Goal: Task Accomplishment & Management: Manage account settings

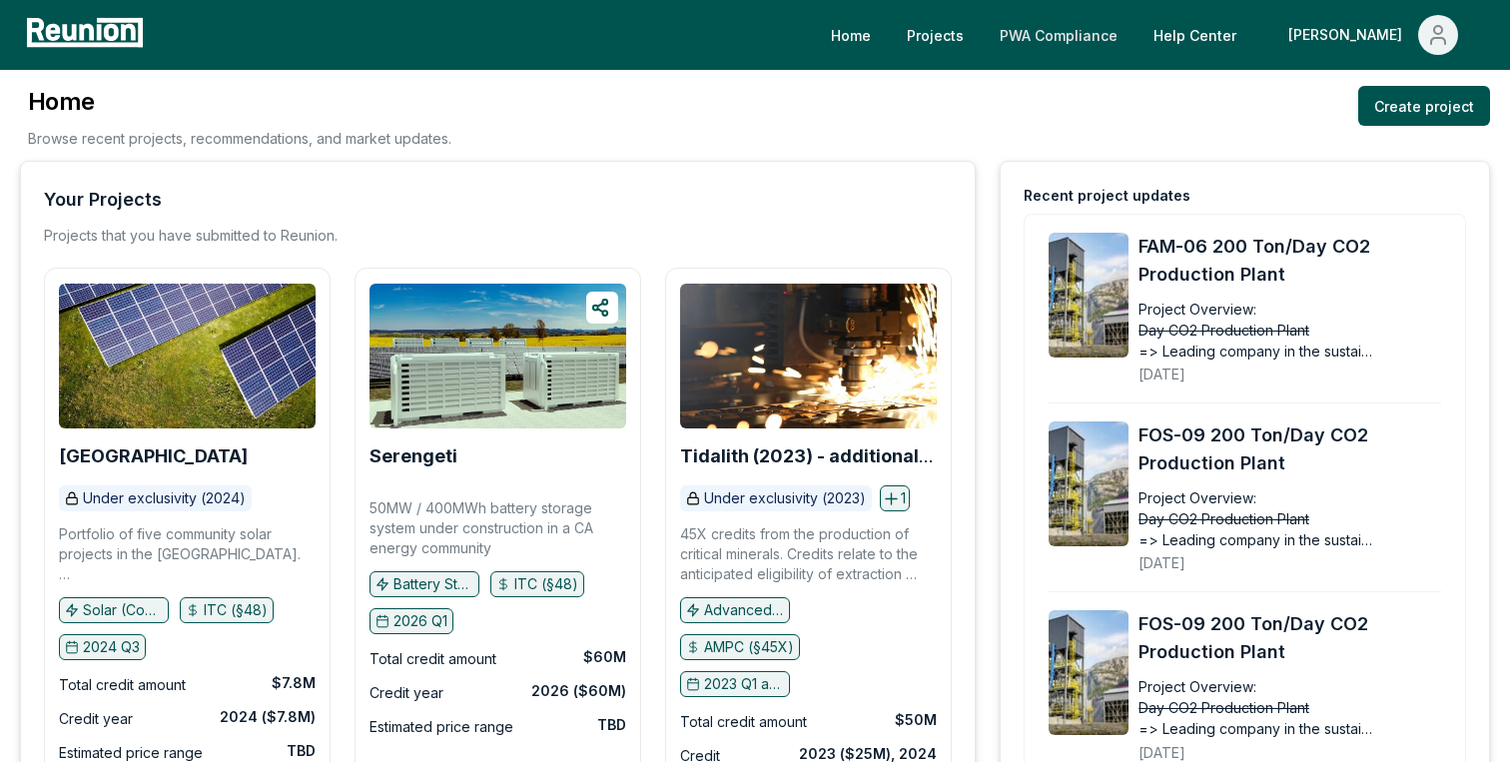
click at [1125, 37] on link "PWA Compliance" at bounding box center [1059, 35] width 150 height 40
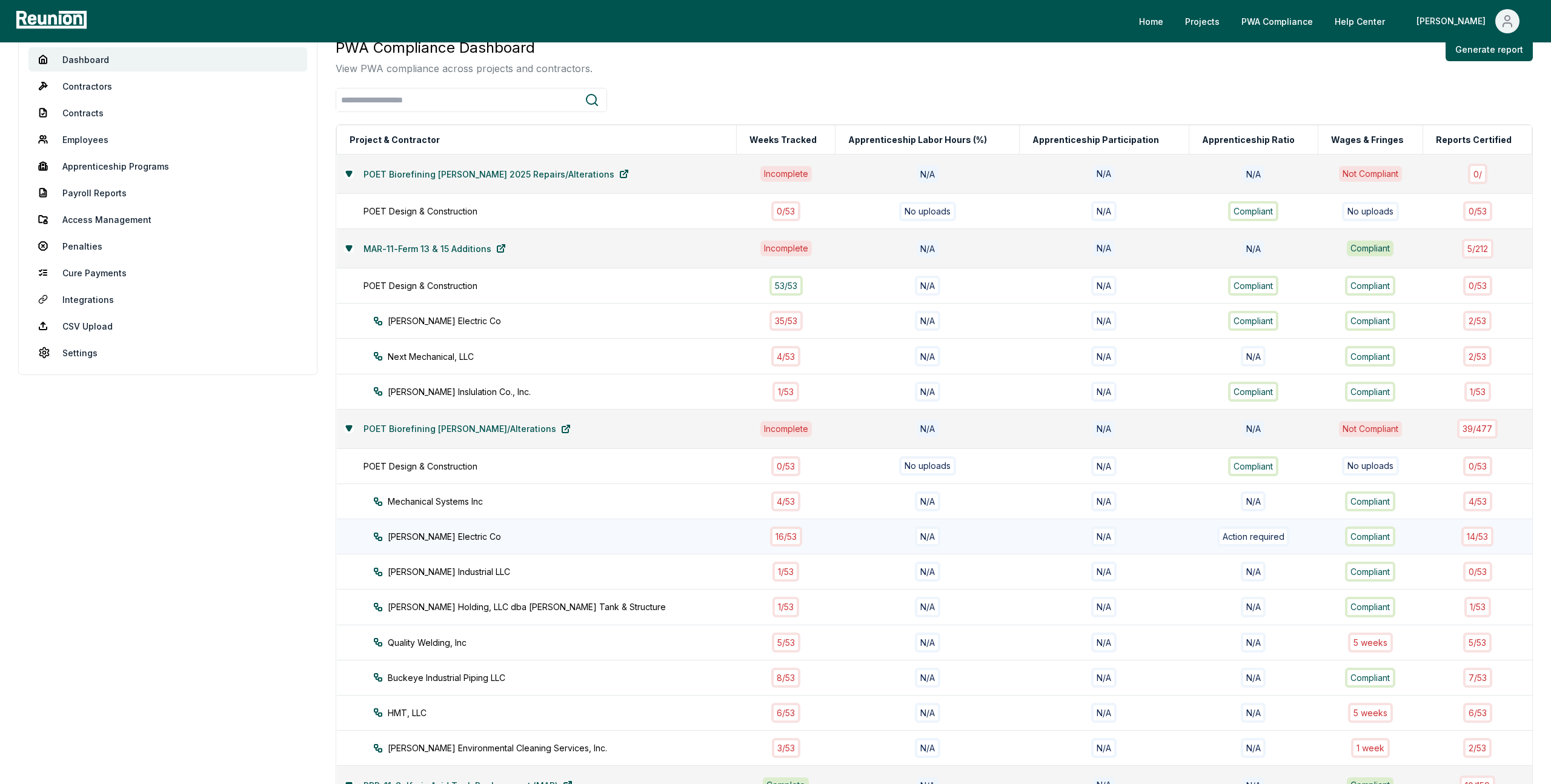
scroll to position [44, 0]
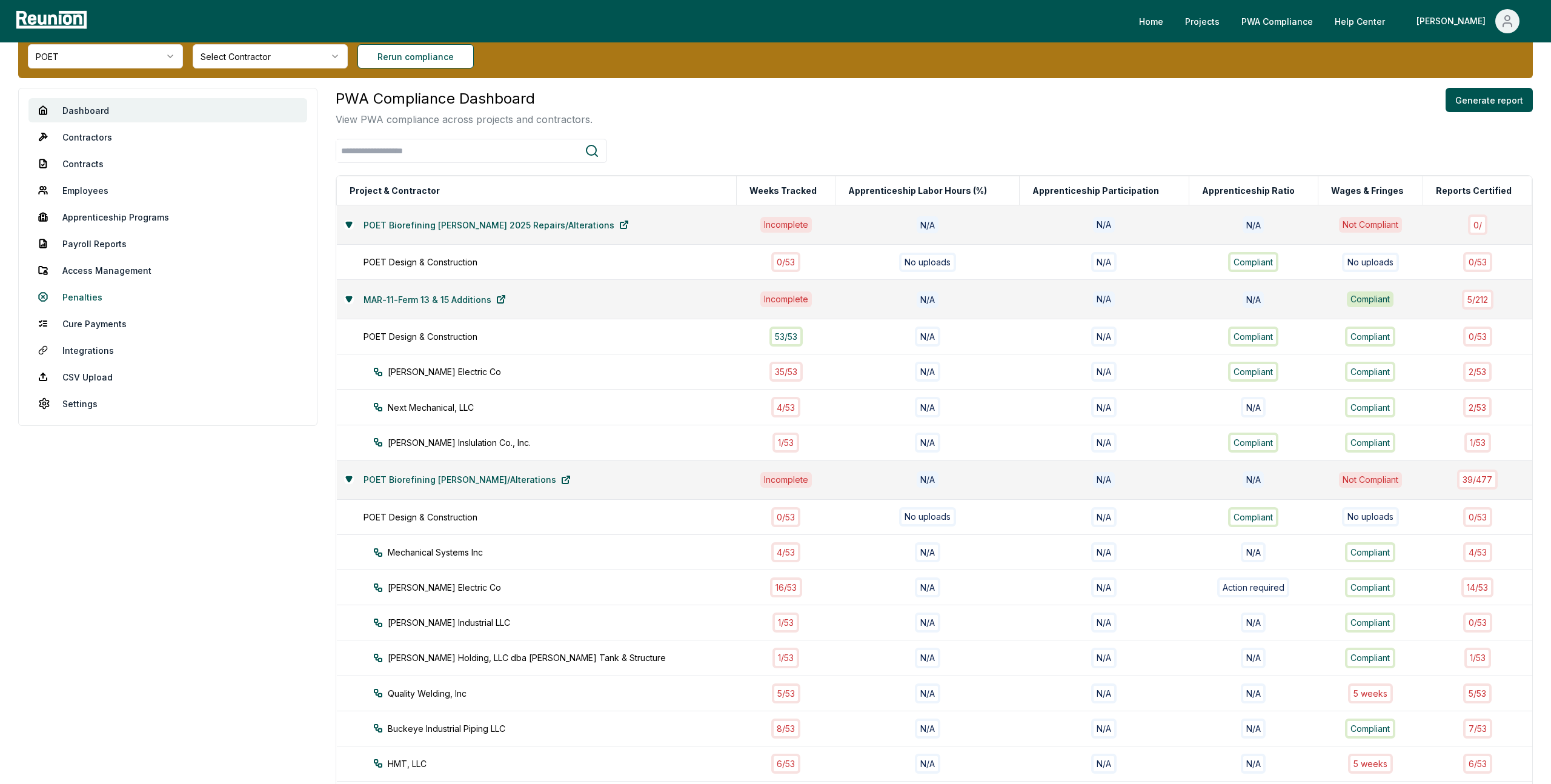
click at [78, 297] on link "Penalties" at bounding box center [167, 297] width 278 height 24
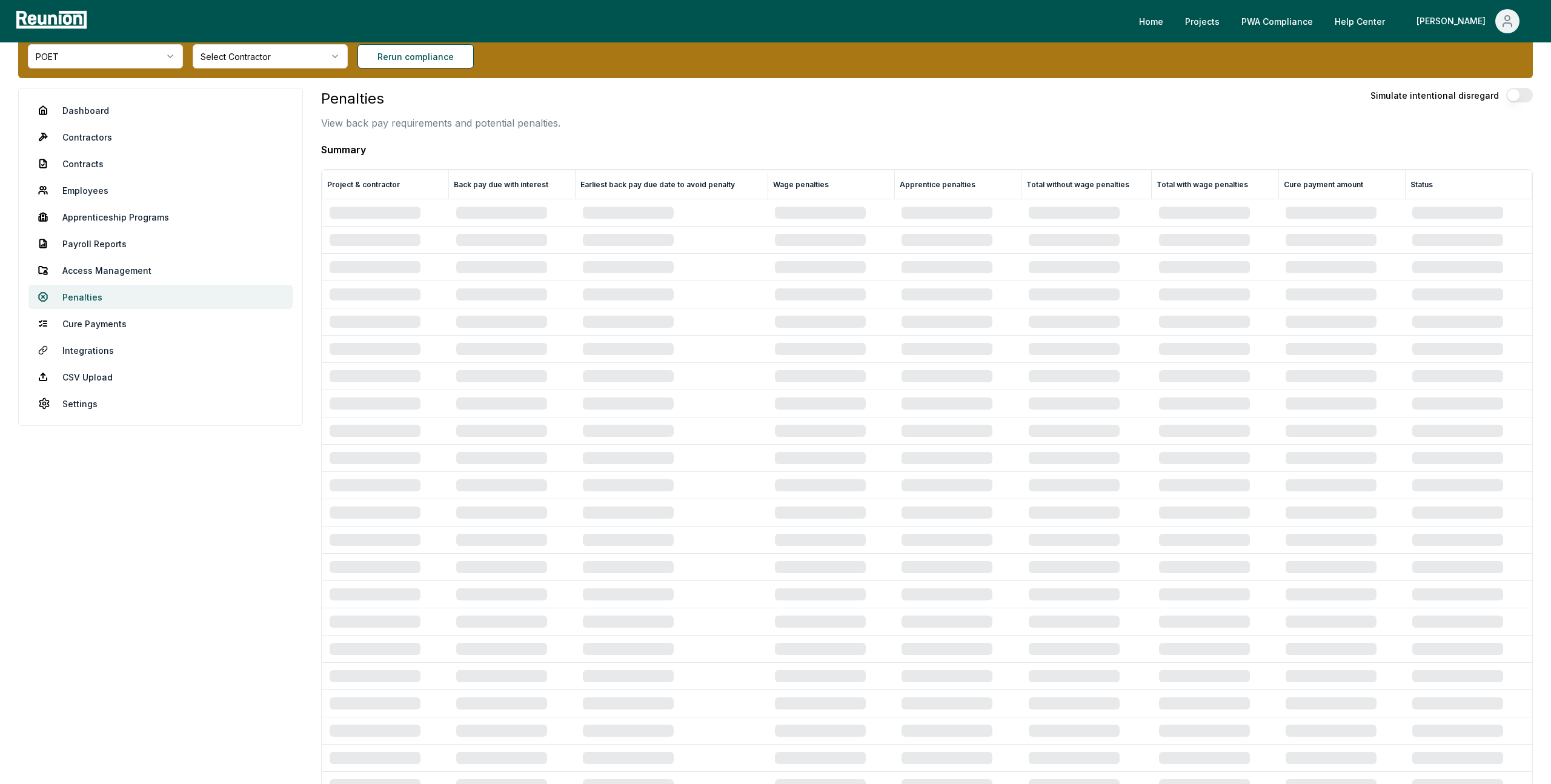
click at [78, 297] on link "Penalties" at bounding box center [161, 297] width 264 height 24
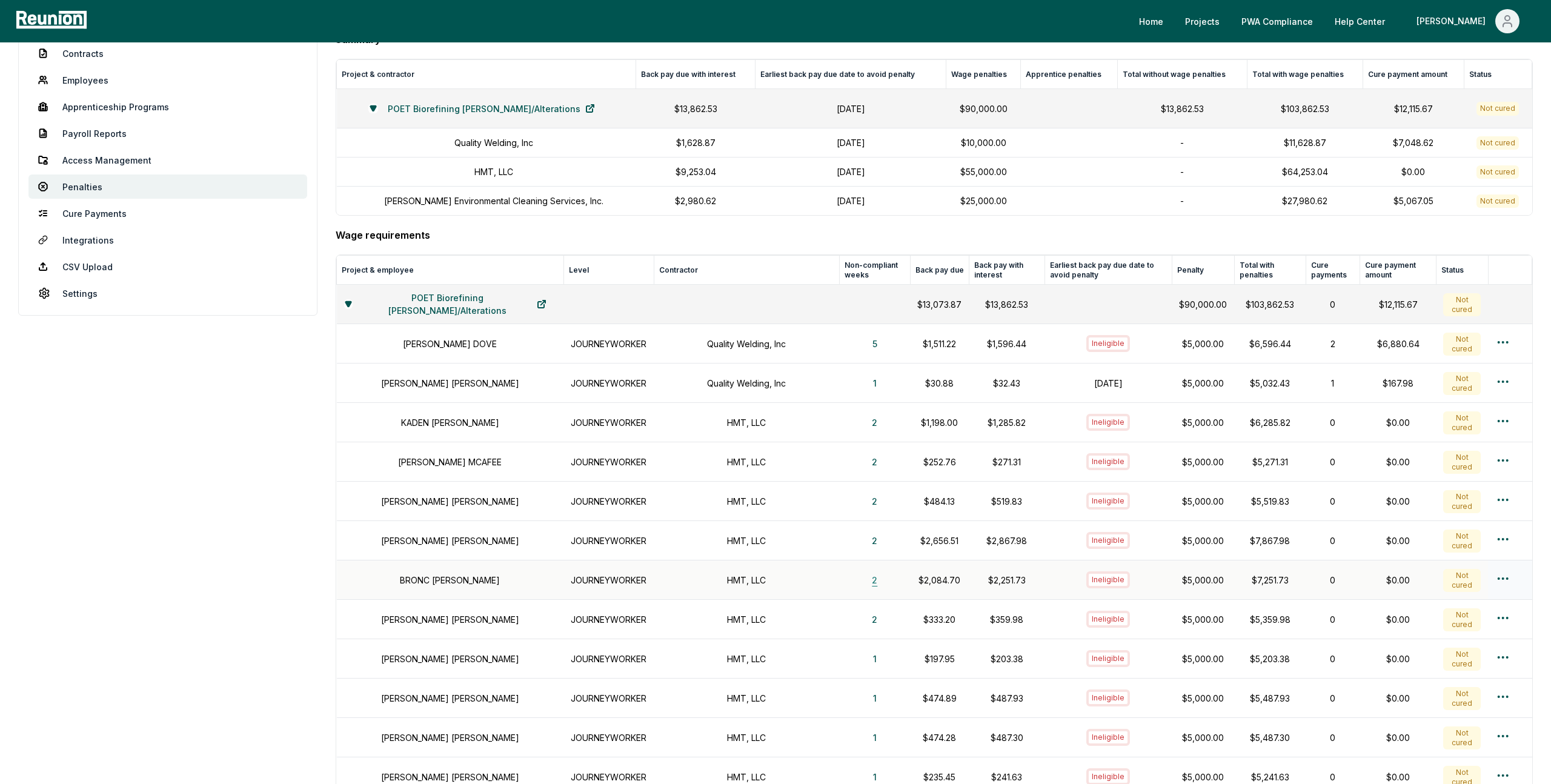
scroll to position [155, 0]
click at [101, 143] on link "Payroll Reports" at bounding box center [167, 132] width 278 height 24
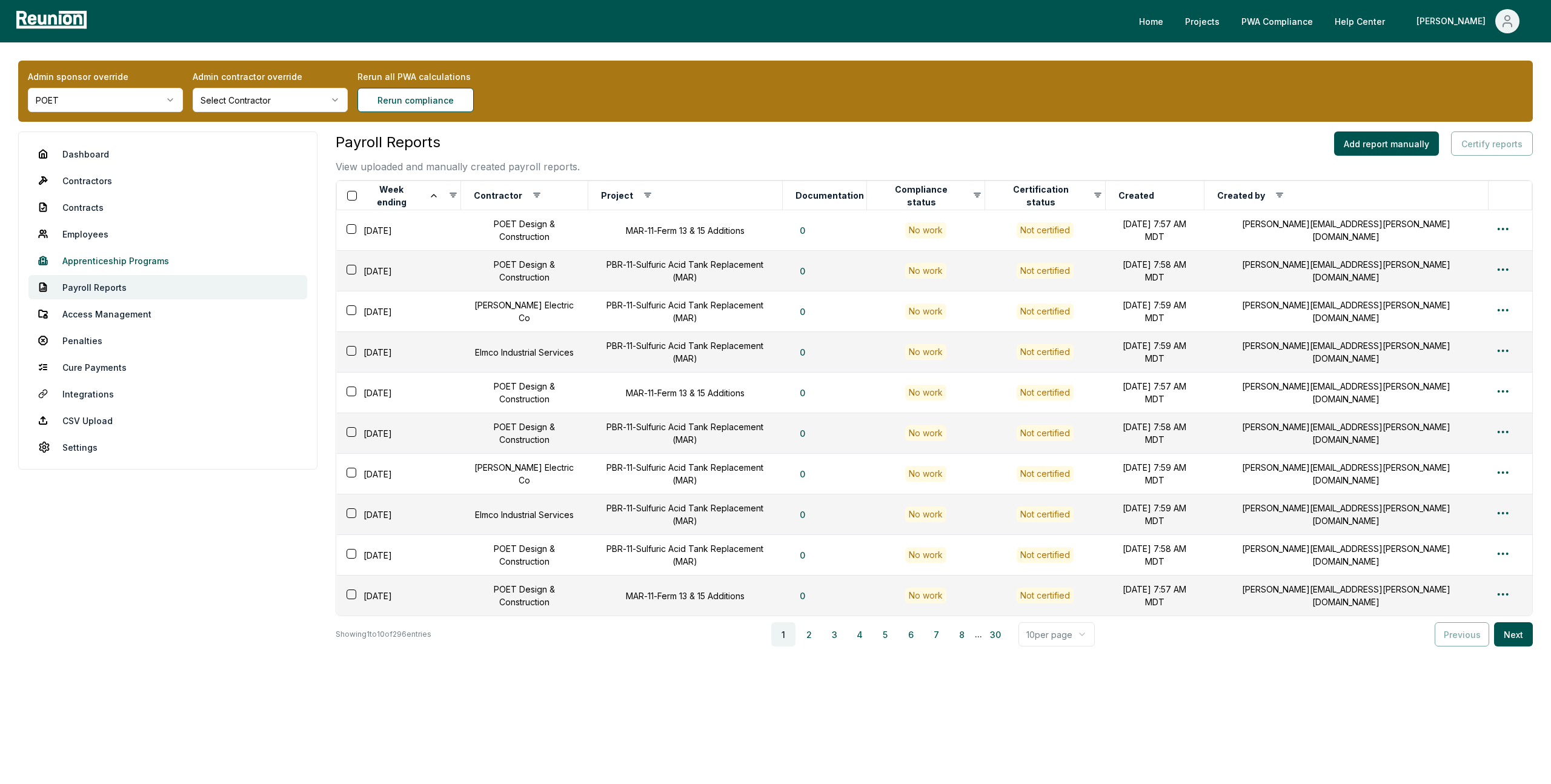
click at [118, 256] on link "Apprenticeship Programs" at bounding box center [167, 261] width 278 height 24
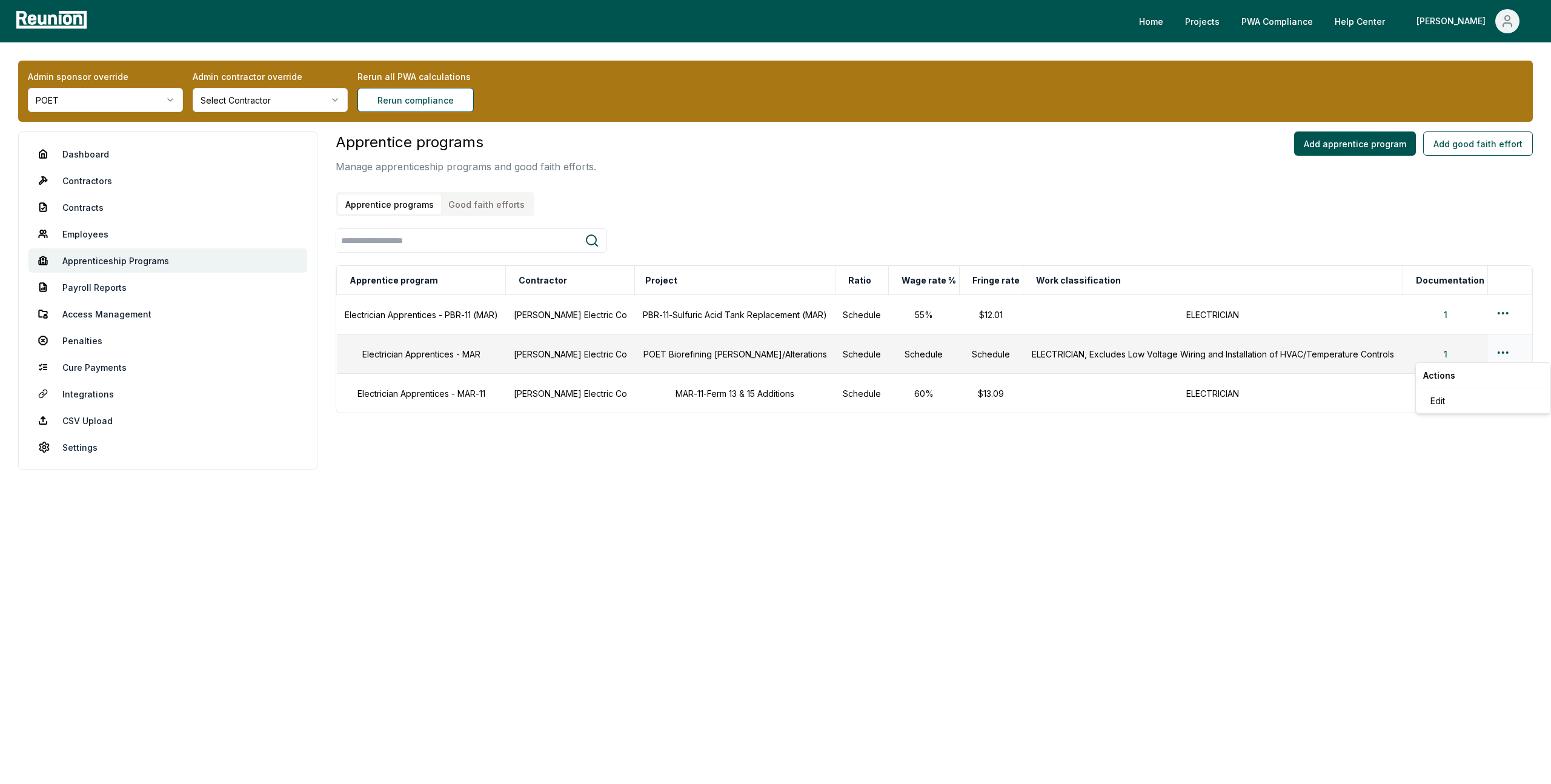
click at [915, 349] on html "Please visit us on your desktop We're working on making our marketplace mobile-…" at bounding box center [775, 392] width 1551 height 784
click at [915, 397] on div "Edit" at bounding box center [1483, 400] width 115 height 20
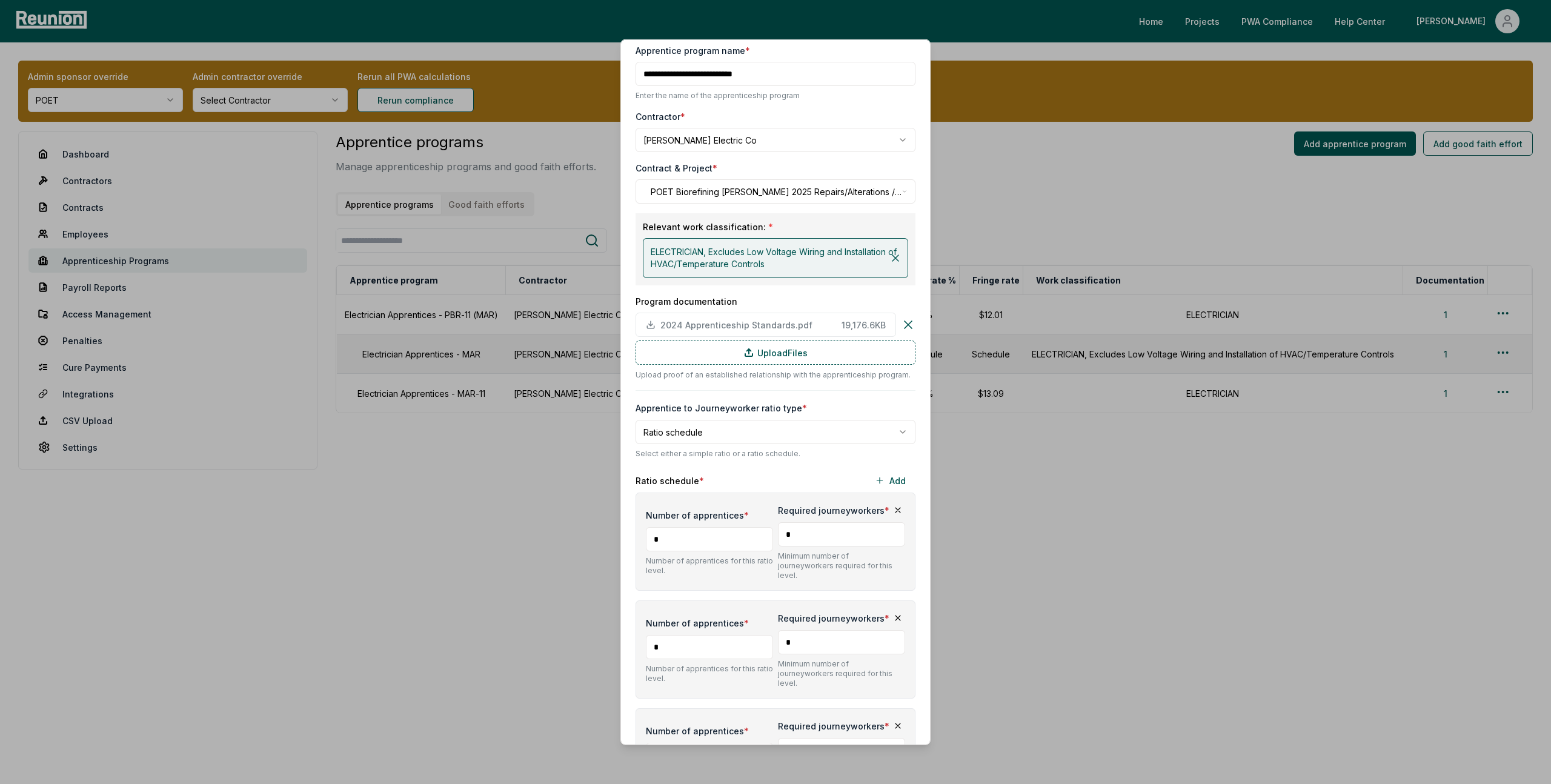
scroll to position [33, 0]
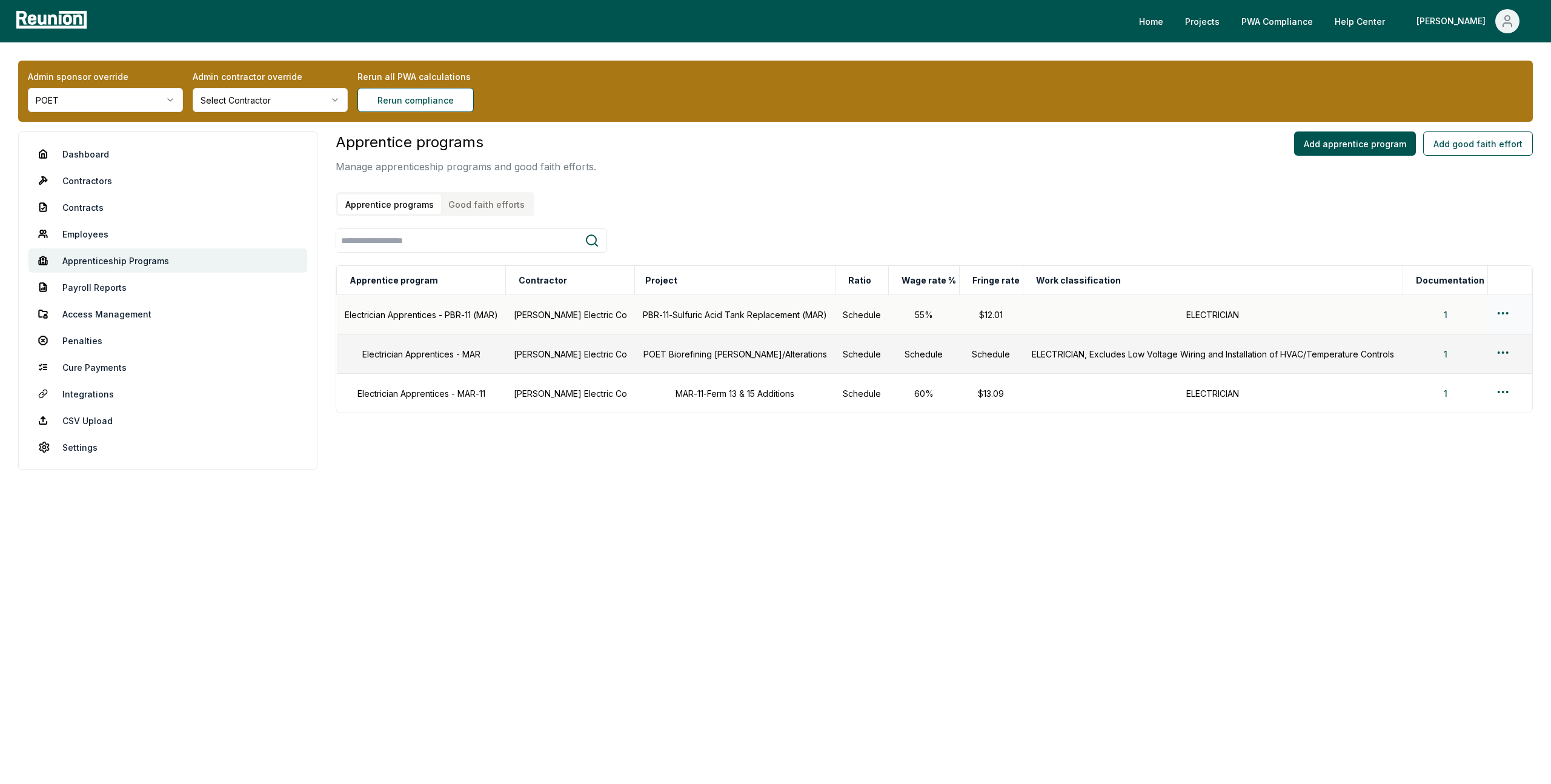
click at [915, 312] on html "Please visit us on your desktop We're working on making our marketplace mobile-…" at bounding box center [775, 392] width 1551 height 784
click at [915, 361] on div "Edit" at bounding box center [1483, 361] width 115 height 20
click at [915, 227] on div "Apprentice programs Manage apprenticeship programs and good faith efforts. Appr…" at bounding box center [934, 272] width 1197 height 281
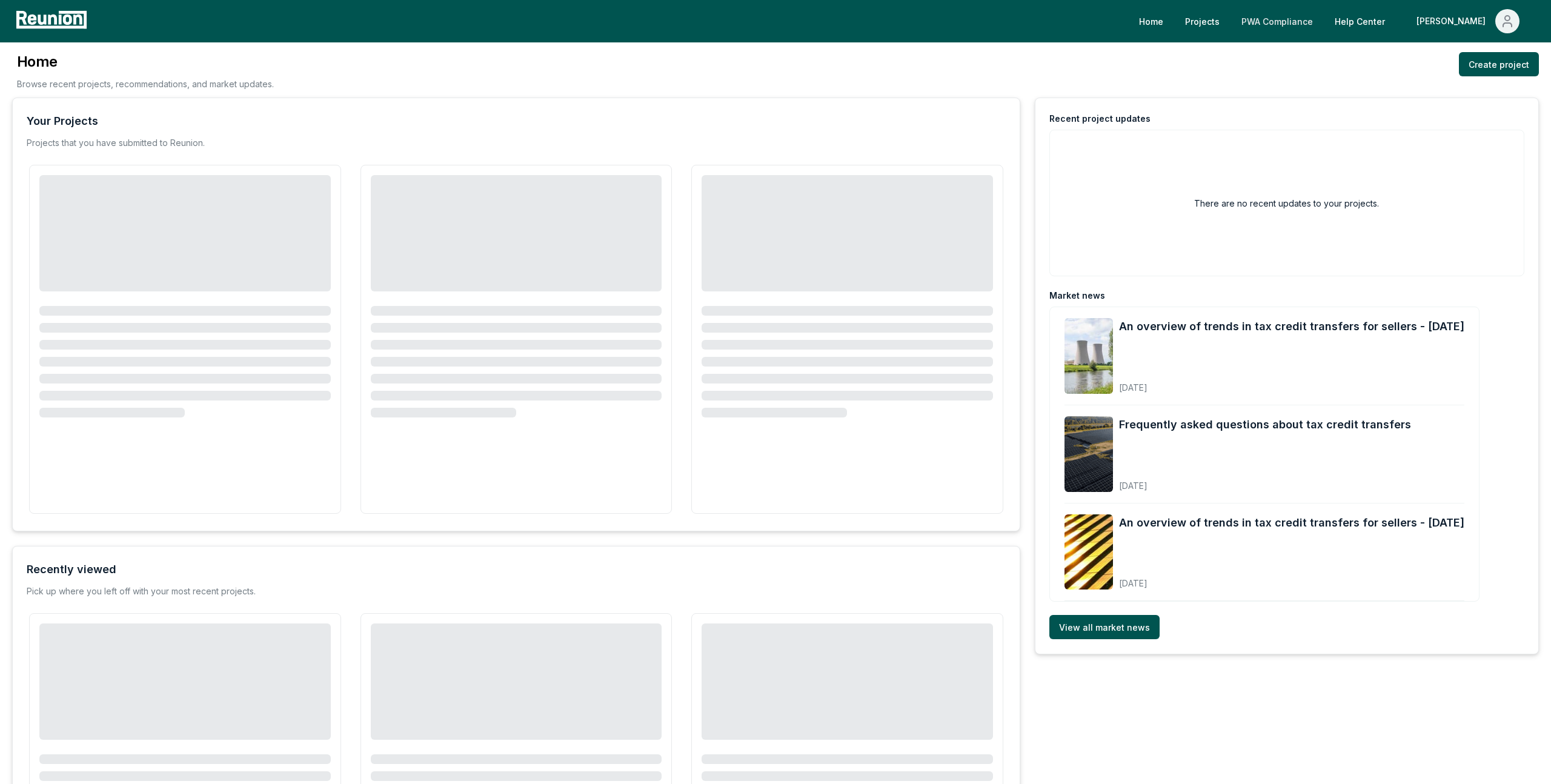
click at [1323, 22] on link "PWA Compliance" at bounding box center [1277, 21] width 91 height 24
click at [1323, 22] on link "PWA Compliance" at bounding box center [1277, 21] width 91 height 24
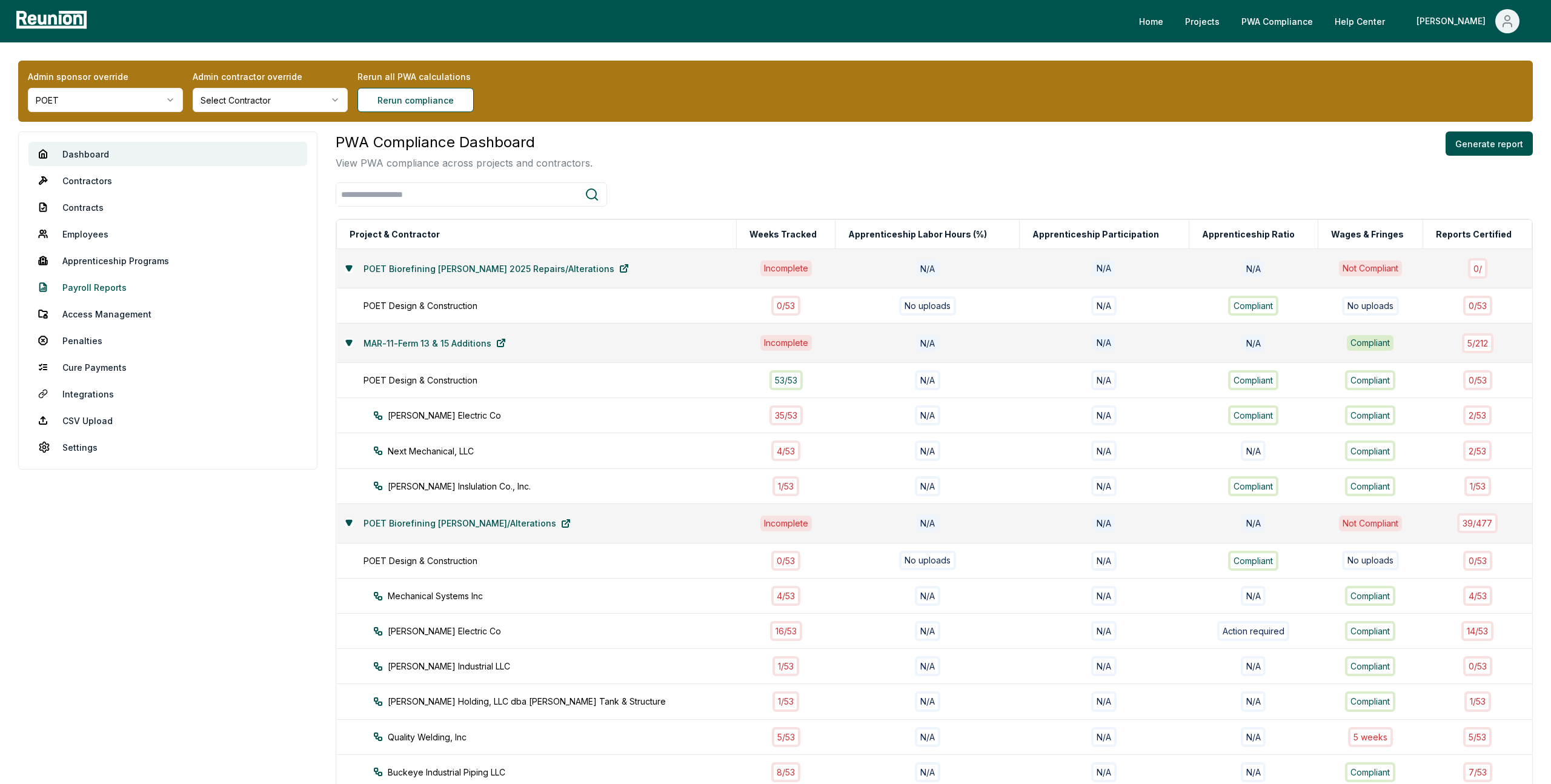
click at [114, 286] on link "Payroll Reports" at bounding box center [167, 287] width 278 height 24
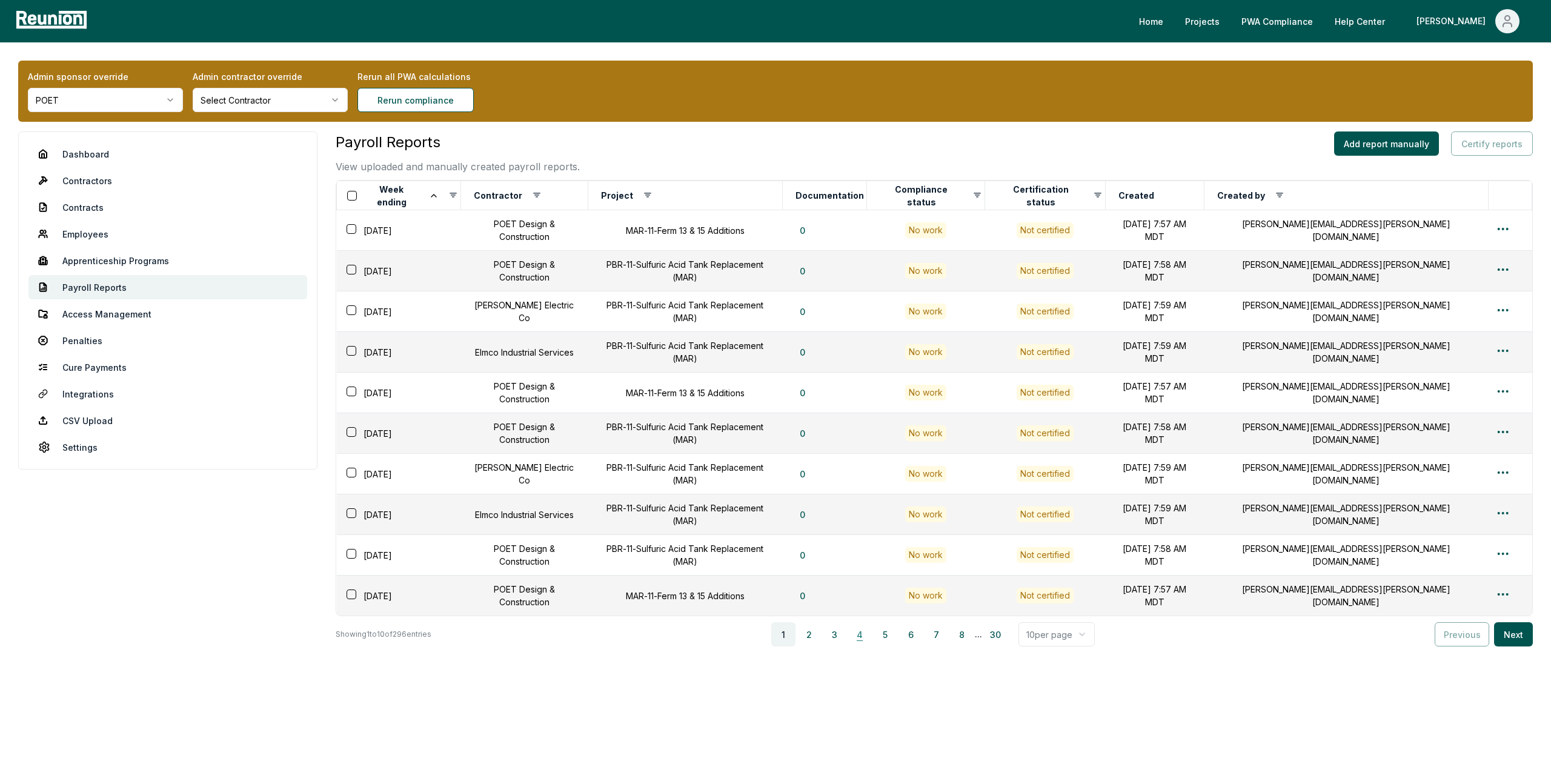
click at [872, 622] on button "4" at bounding box center [860, 634] width 24 height 24
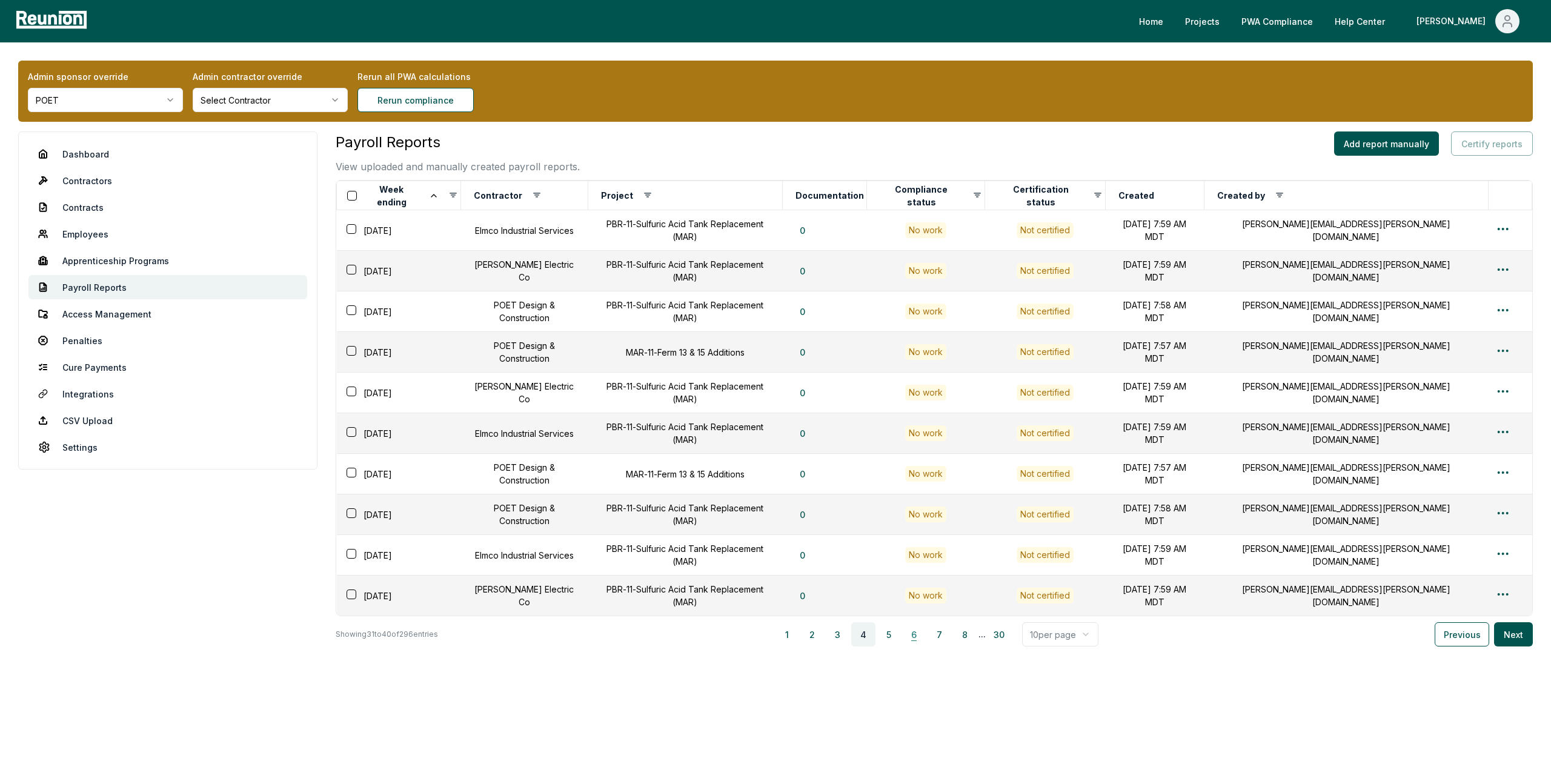
click at [918, 622] on button "6" at bounding box center [914, 634] width 24 height 24
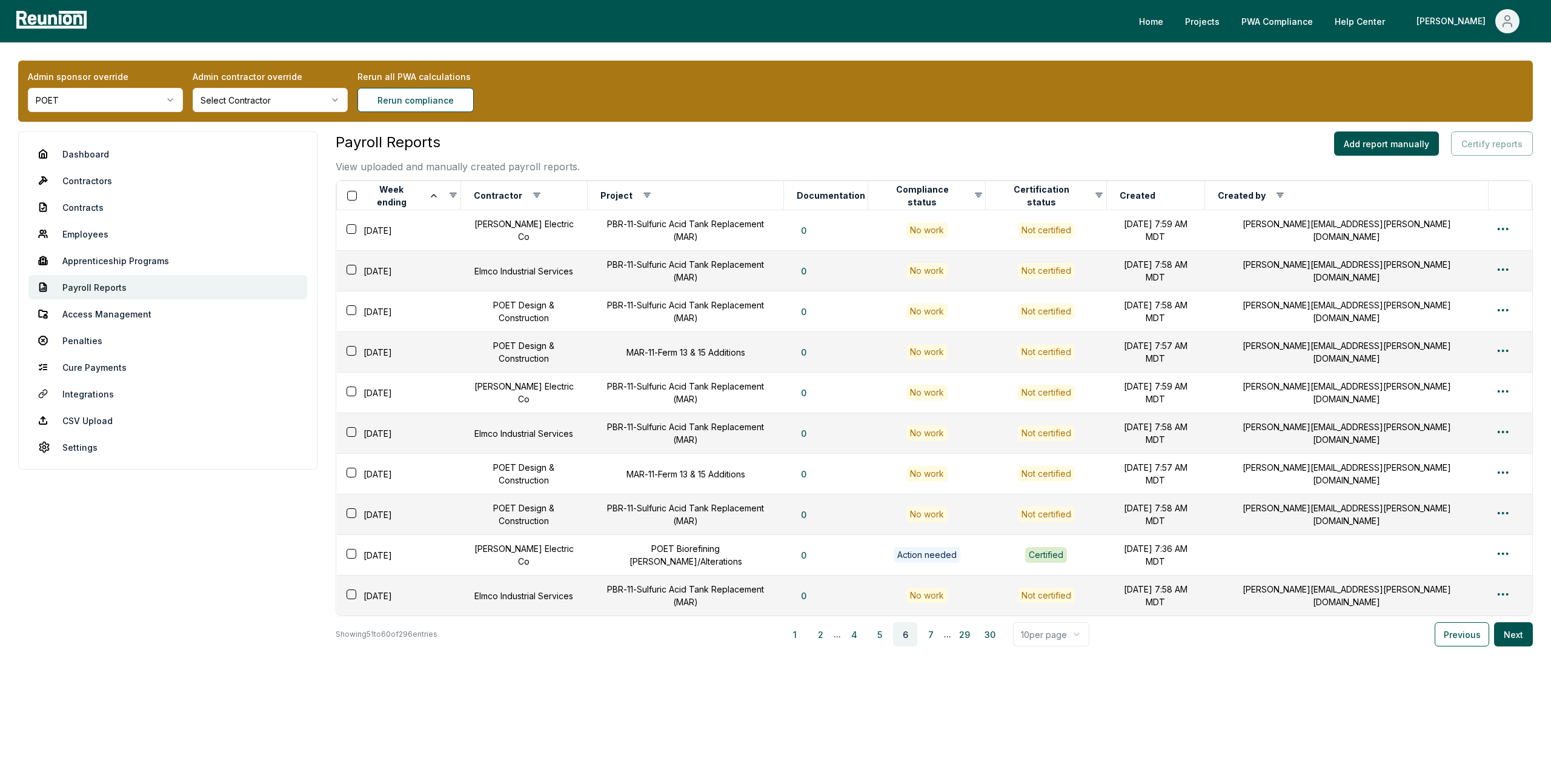
click at [1056, 623] on html "Please visit us on your desktop We're working on making our marketplace mobile-…" at bounding box center [775, 392] width 1551 height 784
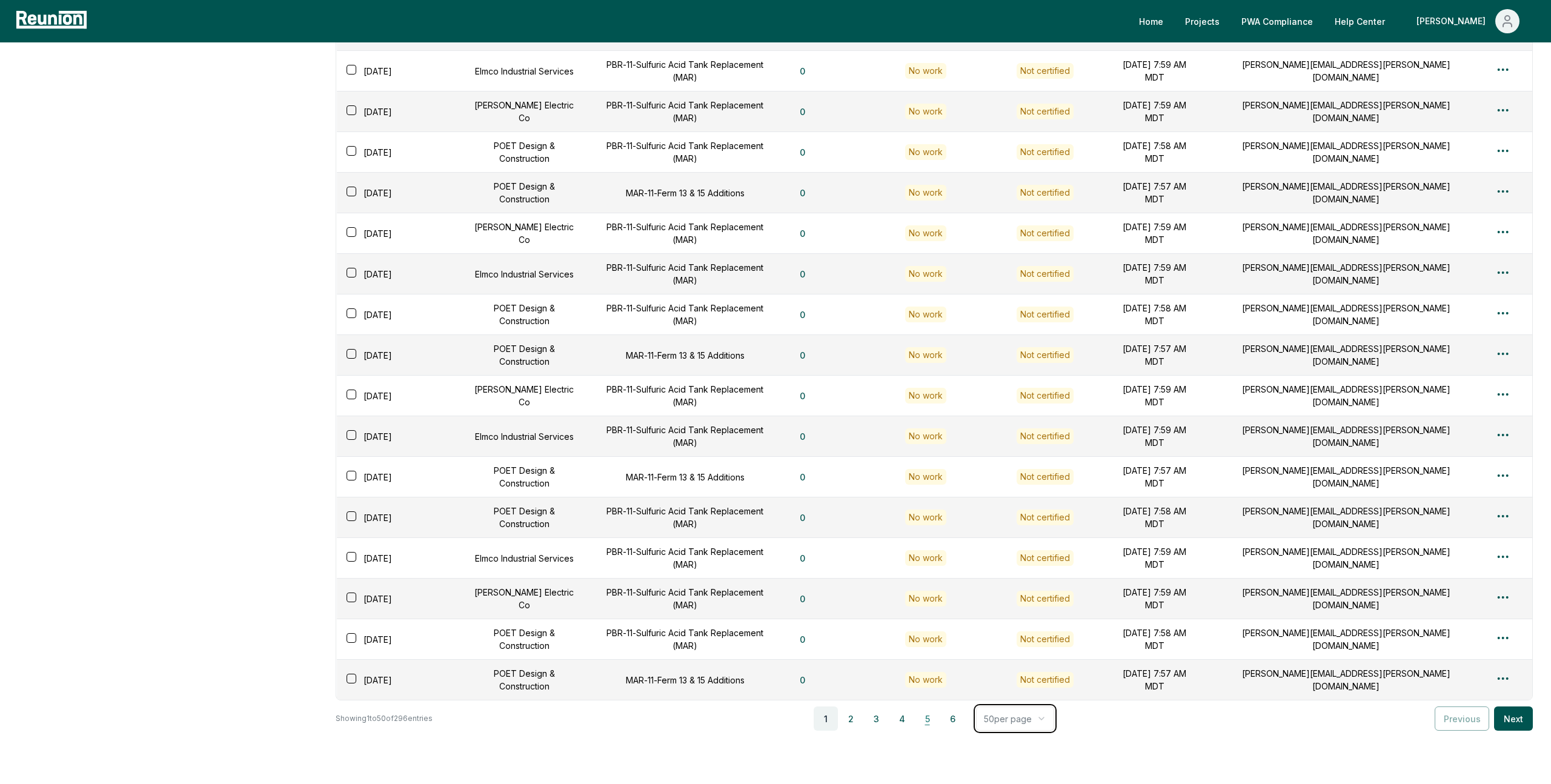
scroll to position [1538, 0]
click at [932, 708] on button "5" at bounding box center [927, 720] width 24 height 24
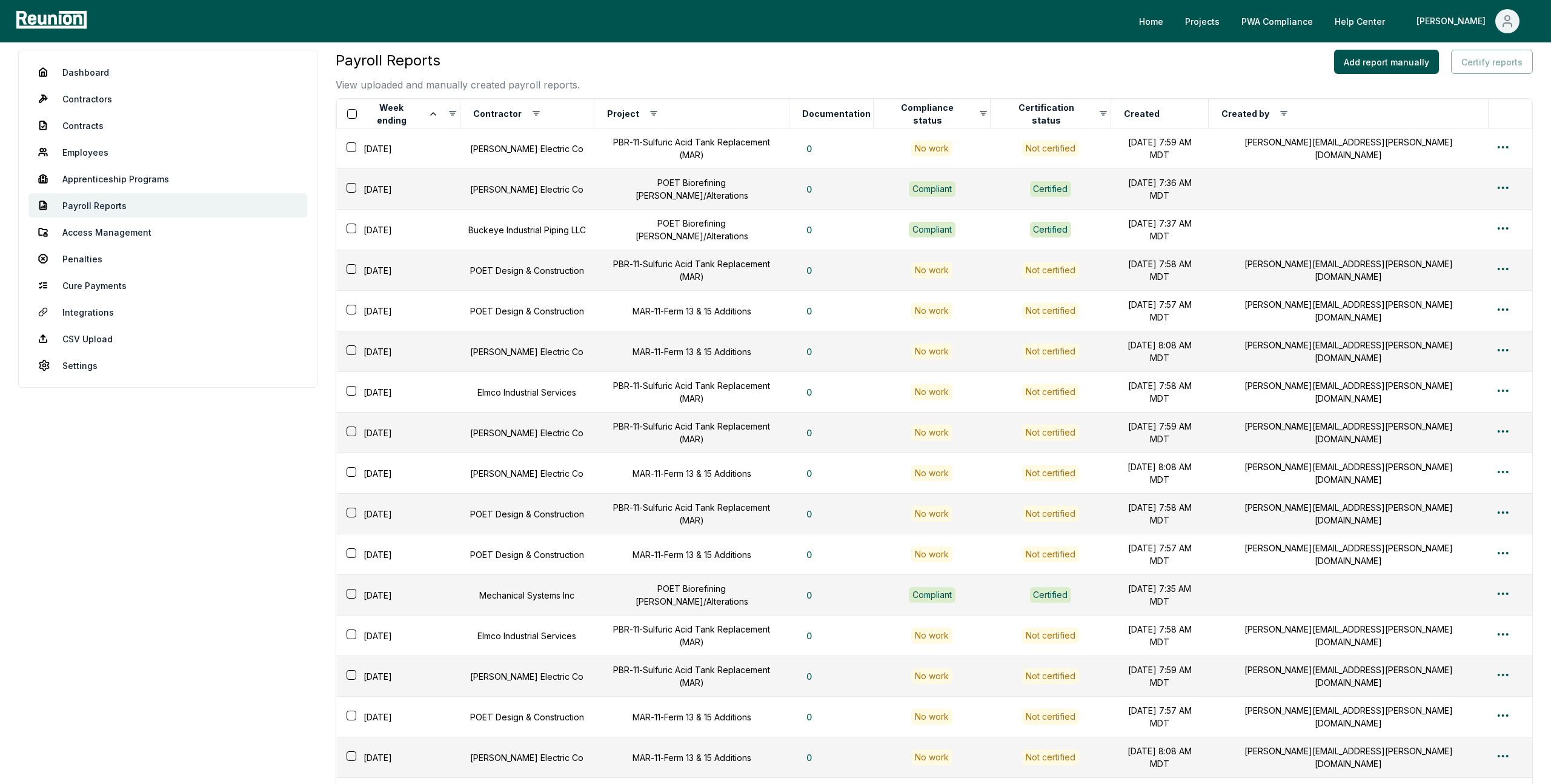
scroll to position [0, 0]
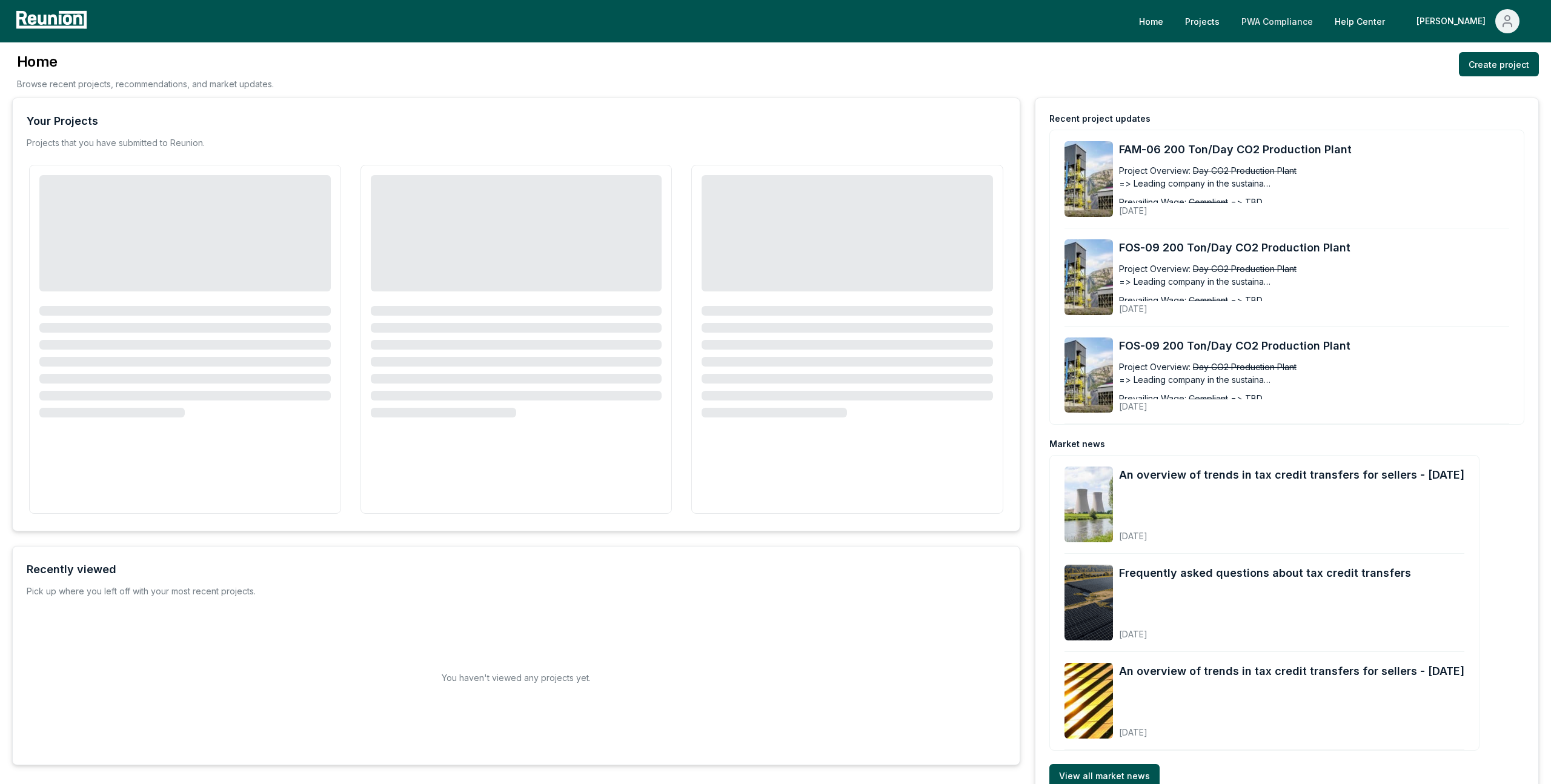
click at [1323, 19] on link "PWA Compliance" at bounding box center [1277, 21] width 91 height 24
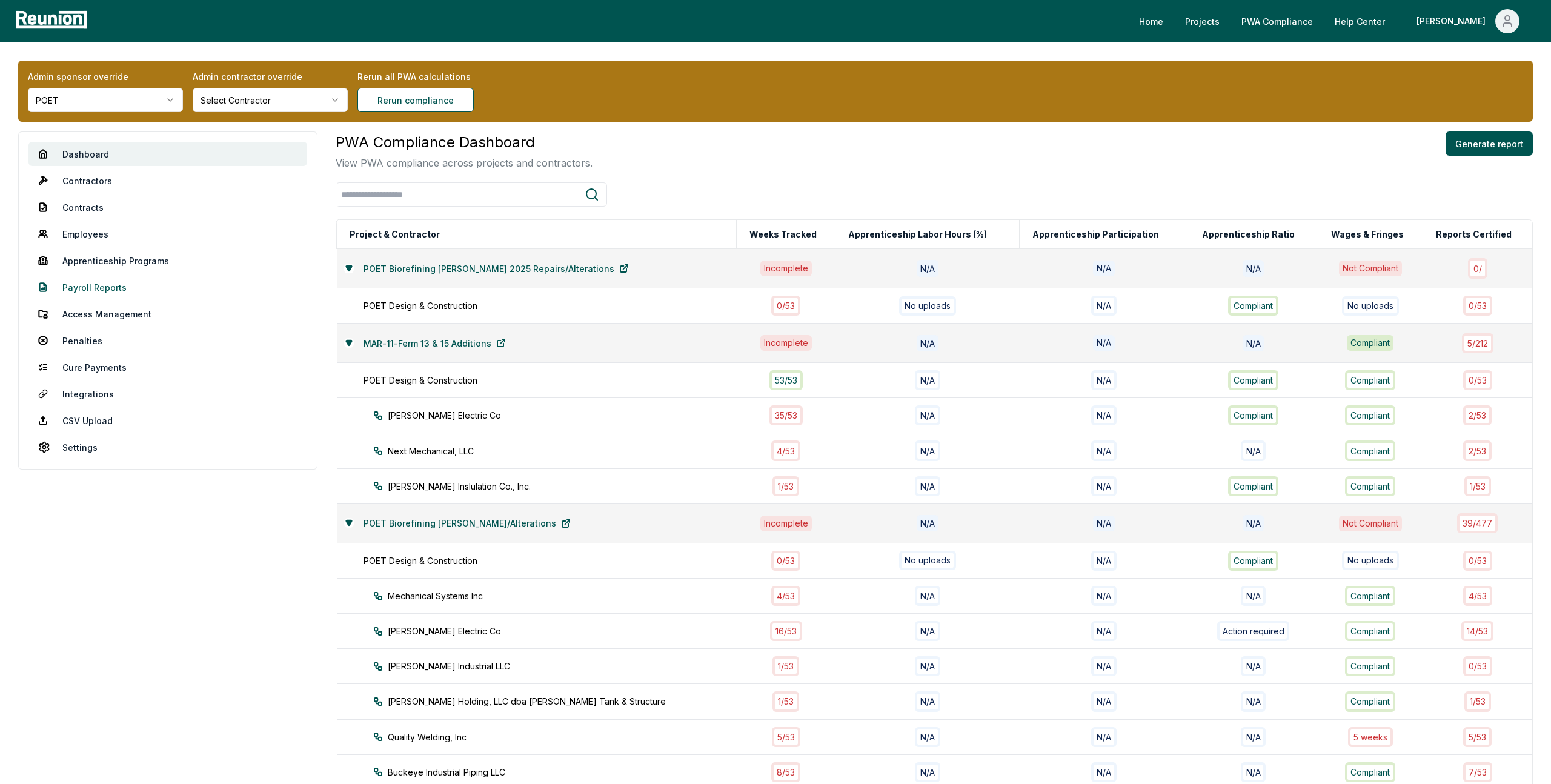
click at [92, 277] on link "Payroll Reports" at bounding box center [167, 287] width 278 height 24
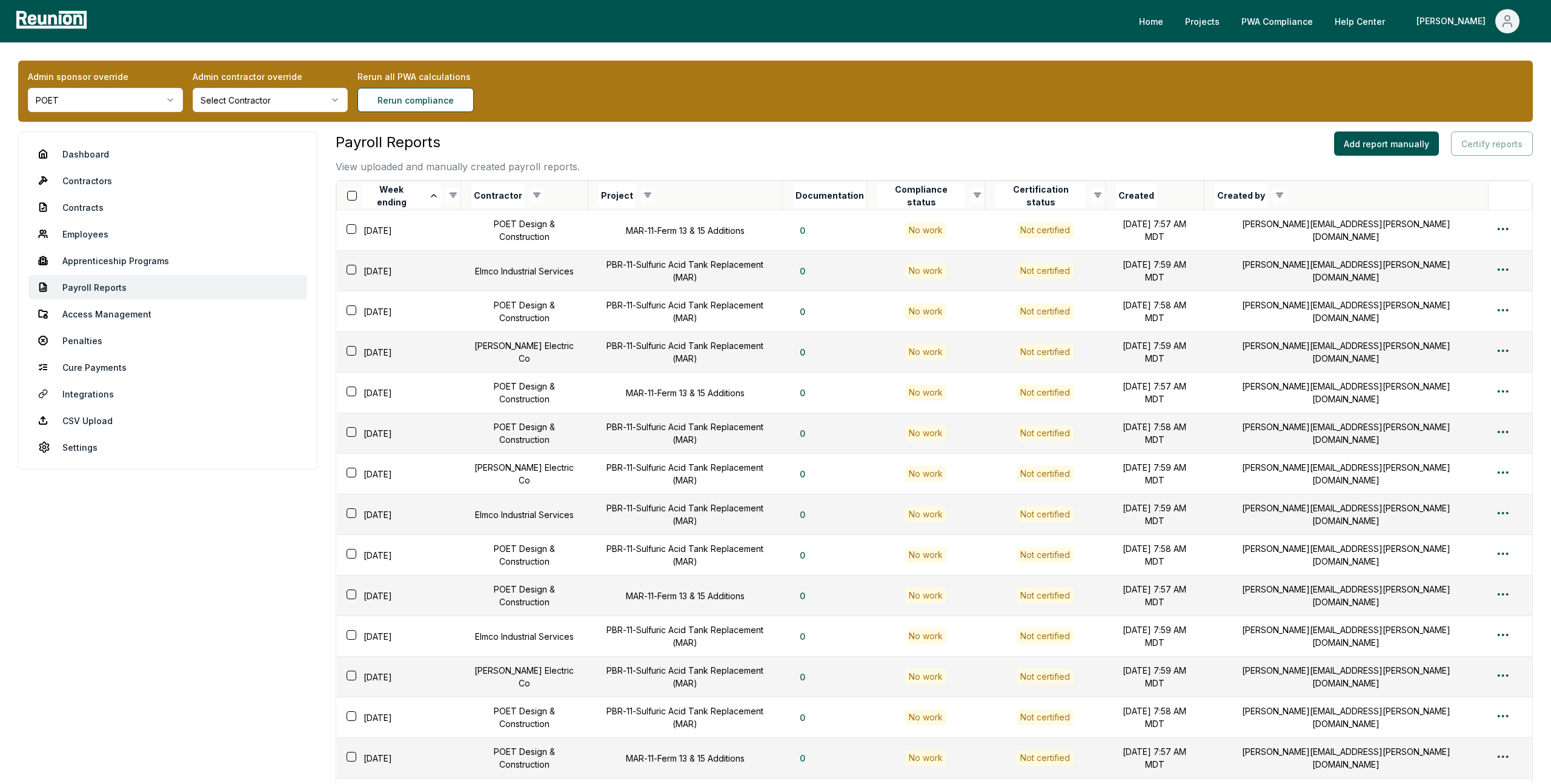
click at [352, 196] on button "button" at bounding box center [352, 196] width 10 height 10
click at [1503, 144] on button "Certify reports (50)" at bounding box center [1482, 144] width 101 height 24
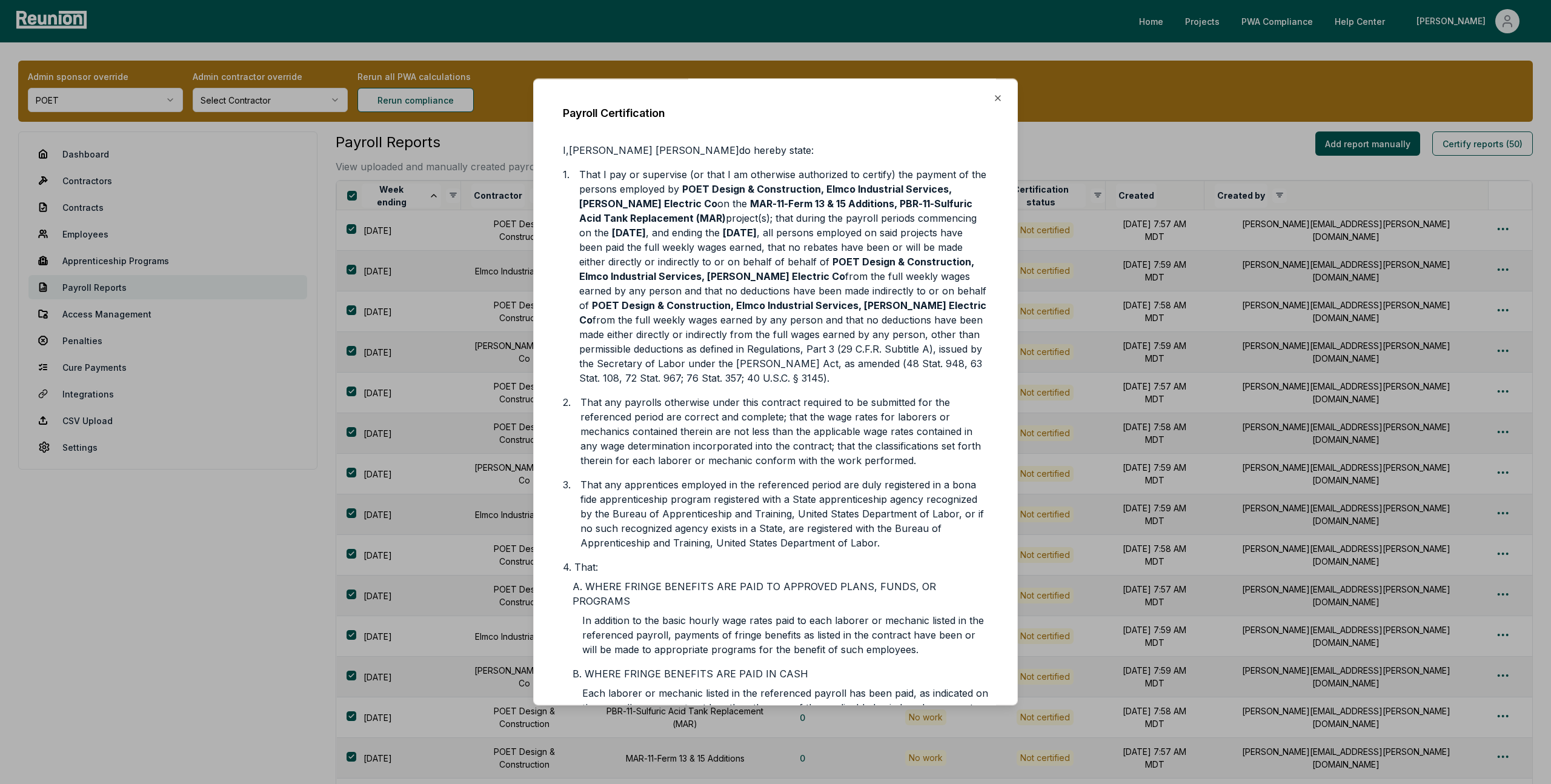
scroll to position [188, 0]
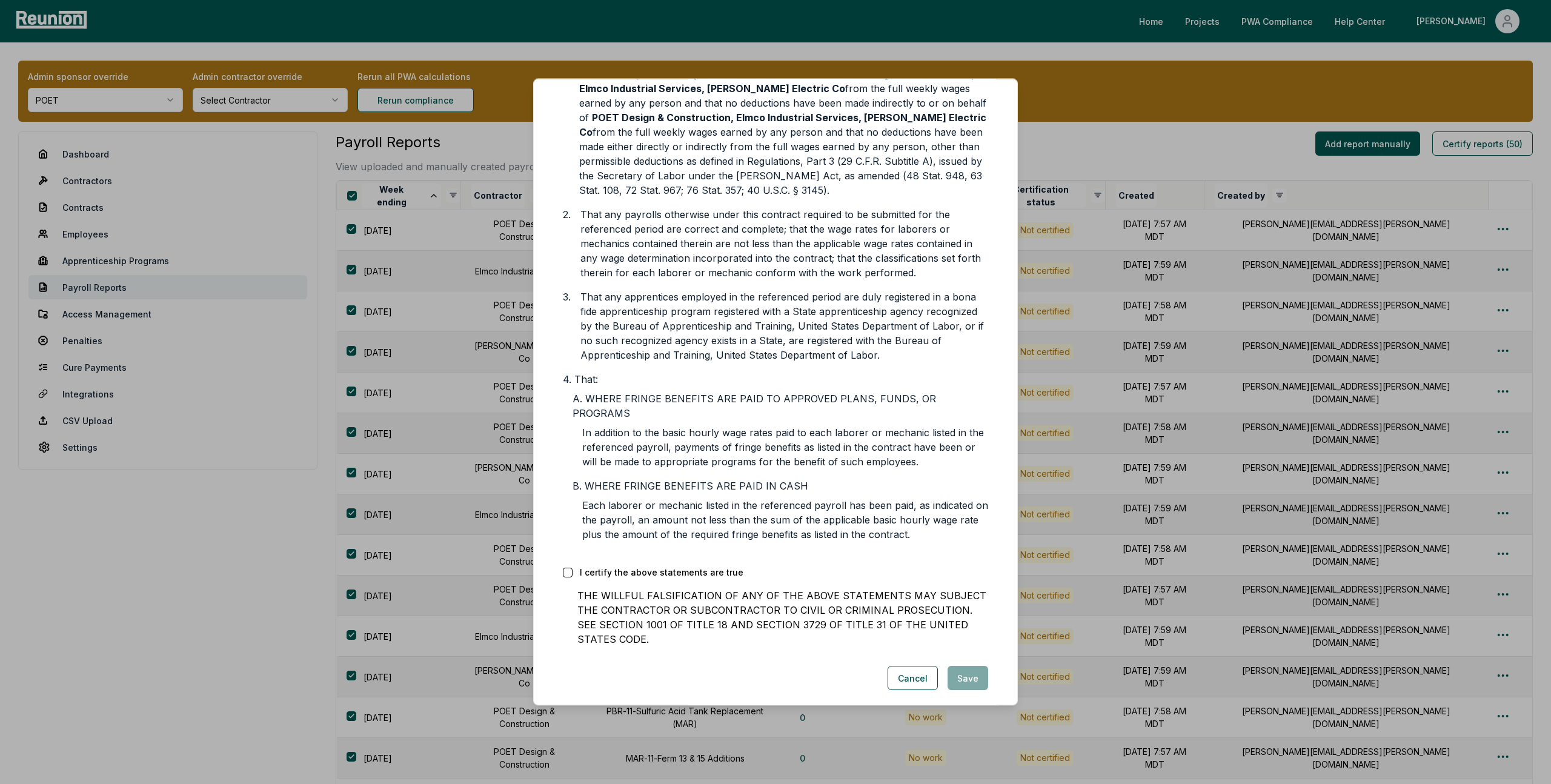
click at [1065, 112] on div at bounding box center [775, 392] width 1551 height 784
